Goal: Task Accomplishment & Management: Complete application form

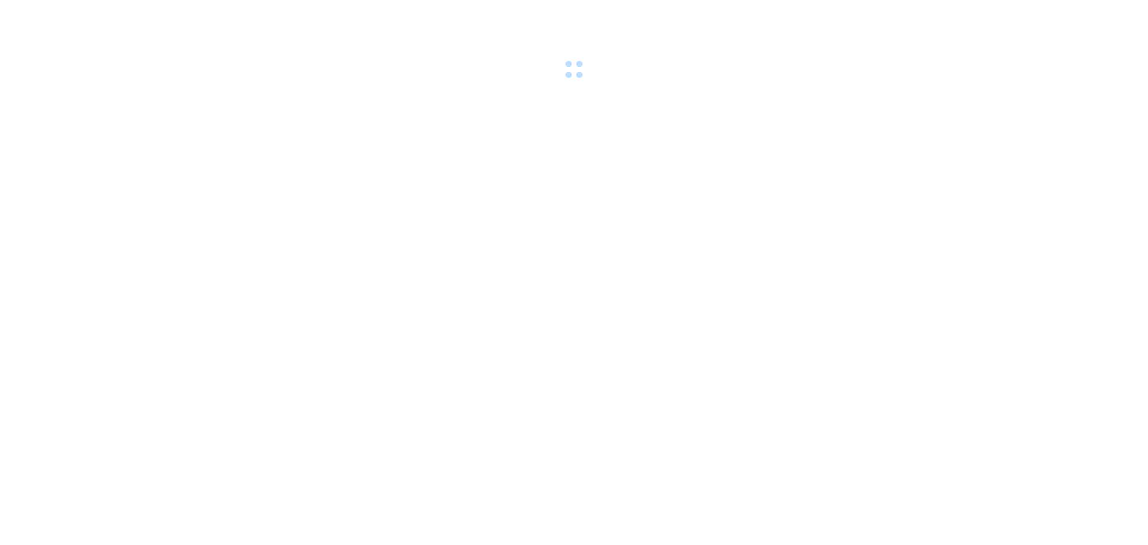
click at [254, 8] on div at bounding box center [574, 41] width 1148 height 83
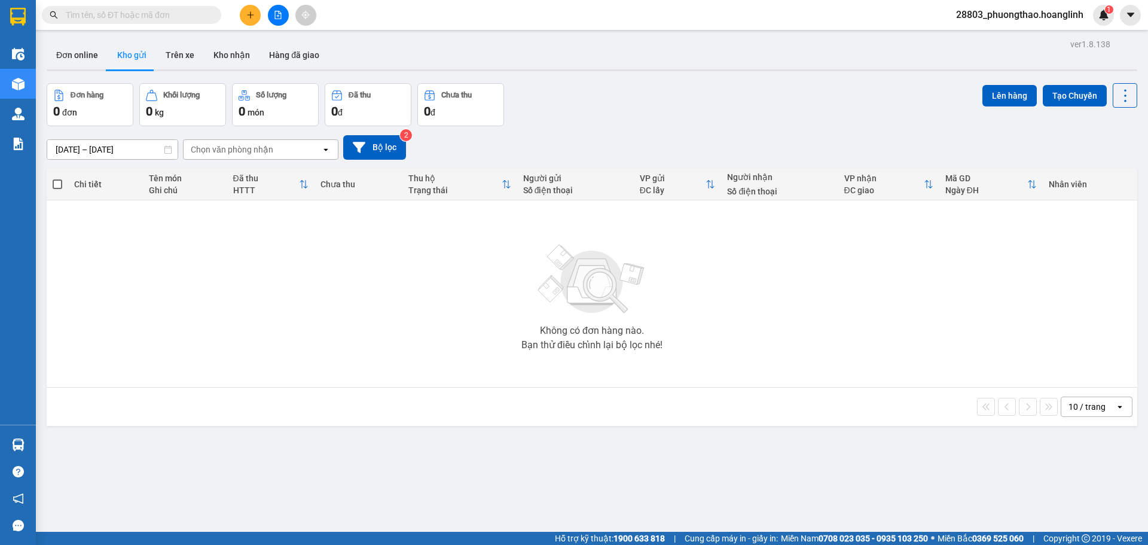
click at [243, 16] on button at bounding box center [250, 15] width 21 height 21
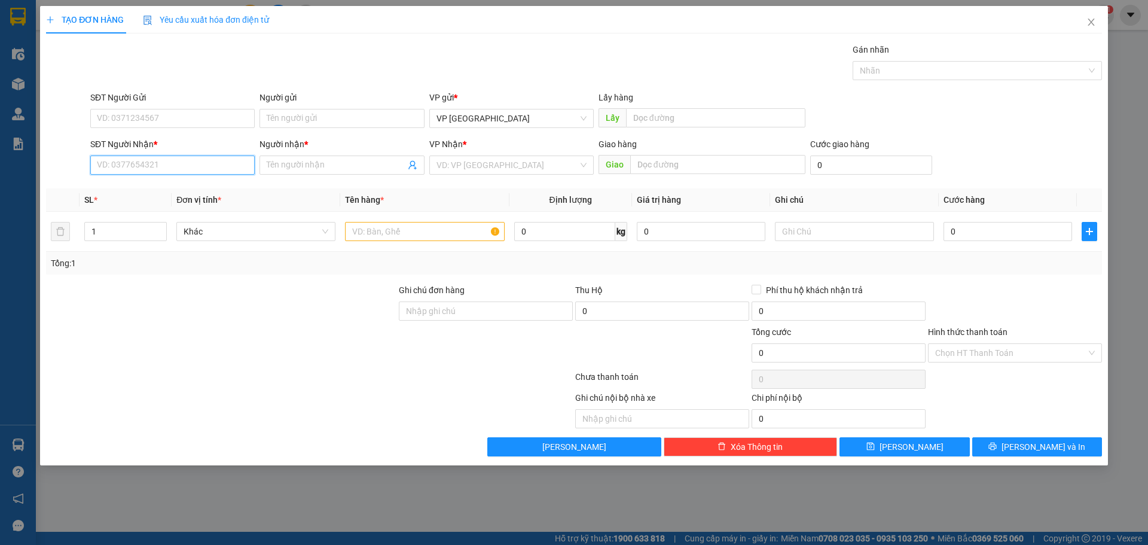
click at [139, 164] on input "SĐT Người Nhận *" at bounding box center [172, 164] width 164 height 19
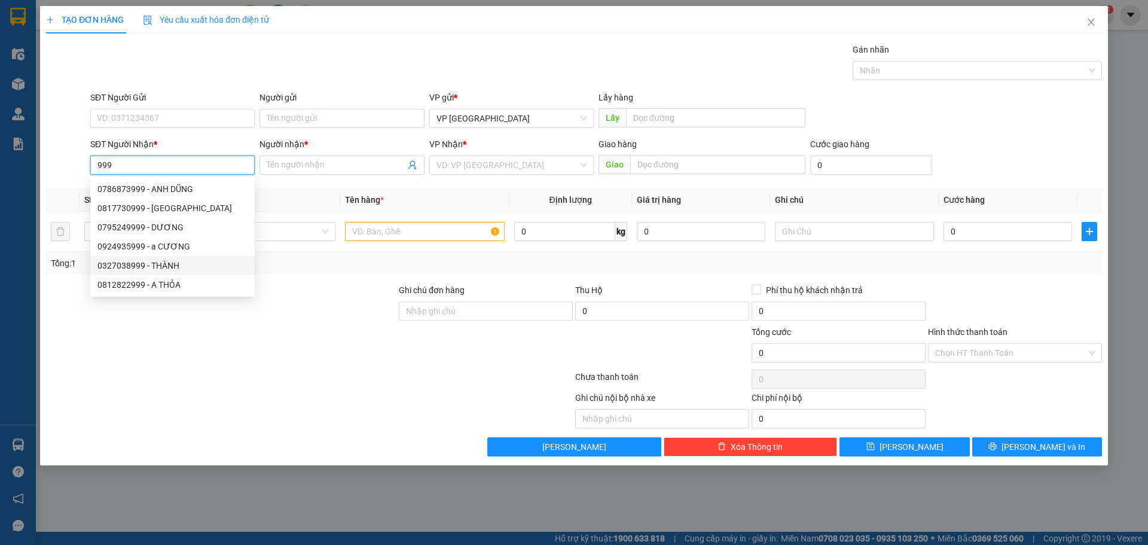
click at [141, 266] on div "0327038999 - THÀNH" at bounding box center [172, 265] width 150 height 13
type input "0327038999"
type input "THÀNH"
type input "HOÀN TRẠCH"
type input "120.000"
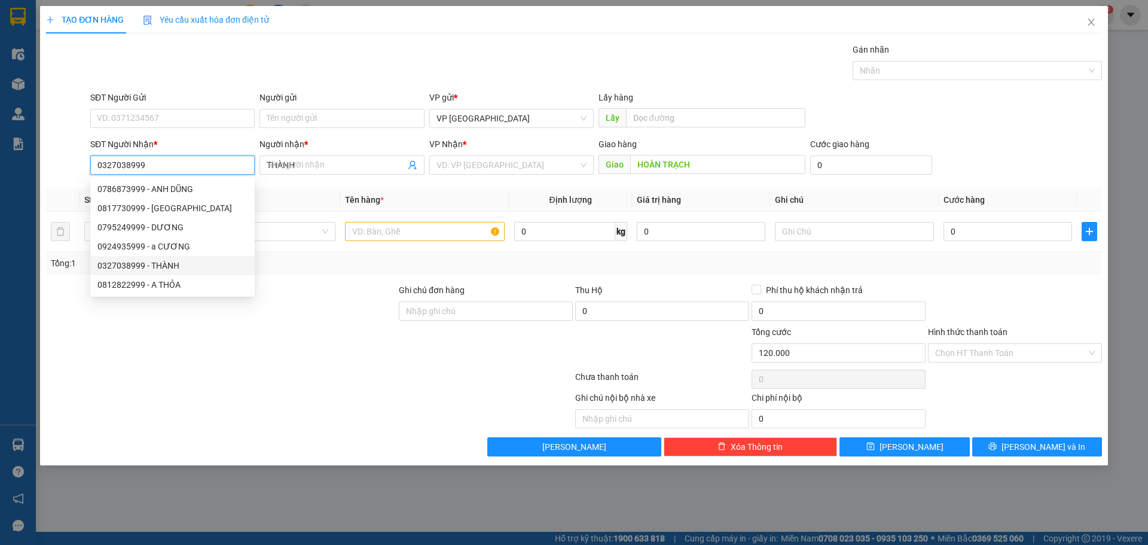
type input "120.000"
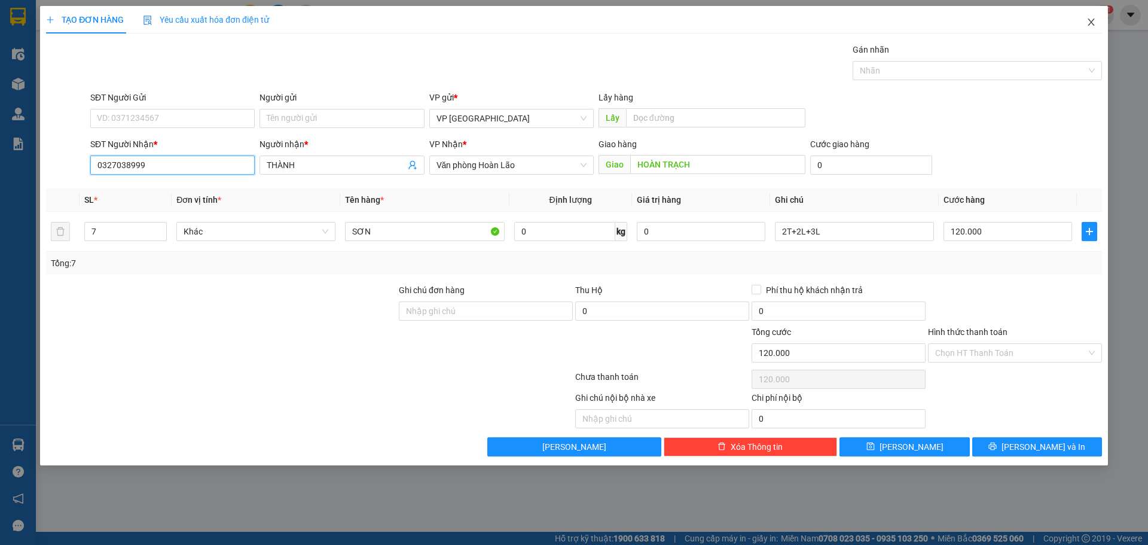
type input "0327038999"
click at [1091, 23] on icon "close" at bounding box center [1091, 22] width 7 height 7
